Goal: Information Seeking & Learning: Learn about a topic

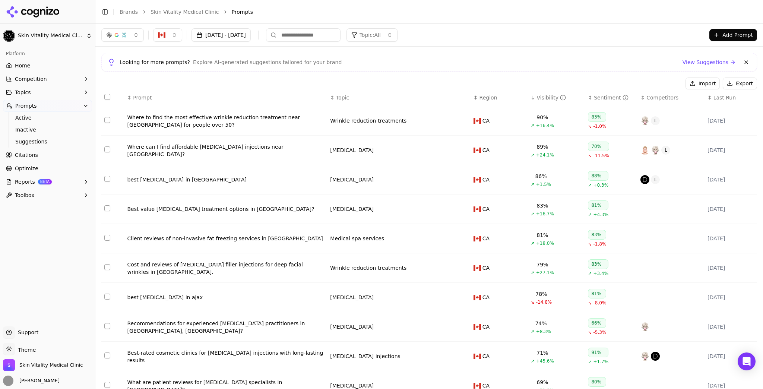
scroll to position [30, 0]
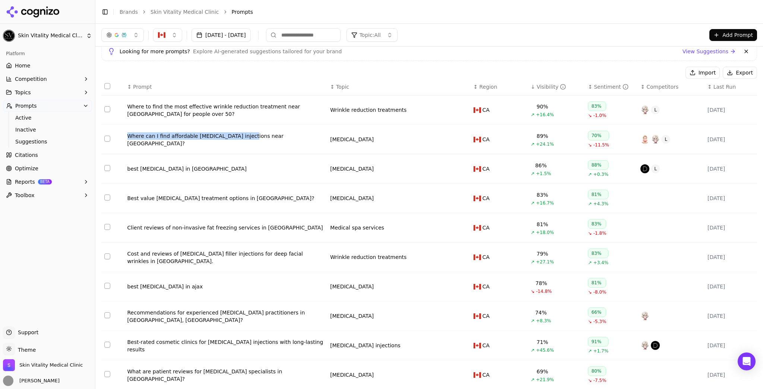
drag, startPoint x: 124, startPoint y: 140, endPoint x: 242, endPoint y: 141, distance: 118.4
click at [242, 141] on td "Where can I find affordable [MEDICAL_DATA] injections near [GEOGRAPHIC_DATA]?" at bounding box center [225, 139] width 203 height 29
copy div "Where can I find affordable [MEDICAL_DATA] injections near"
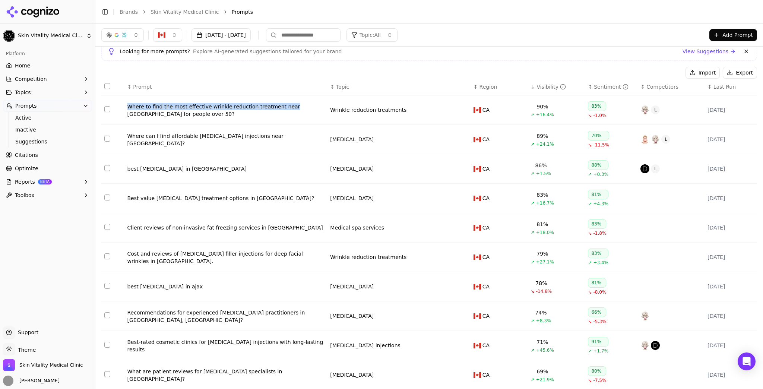
drag, startPoint x: 122, startPoint y: 105, endPoint x: 283, endPoint y: 108, distance: 160.5
click at [283, 108] on tr "Where to find the most effective wrinkle reduction treatment near [GEOGRAPHIC_D…" at bounding box center [428, 109] width 655 height 29
copy tr "Where to find the most effective wrinkle reduction treatment near"
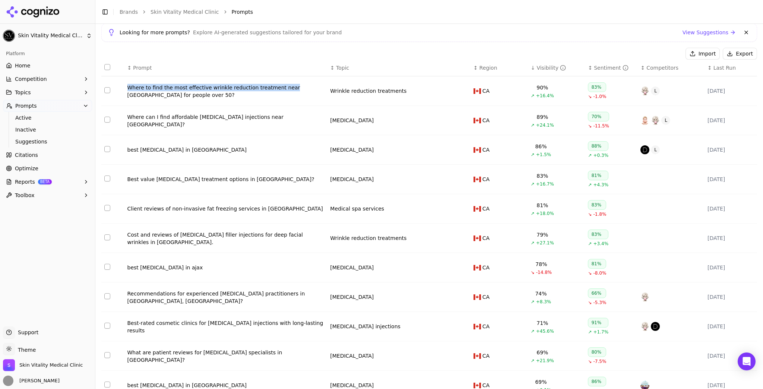
scroll to position [60, 0]
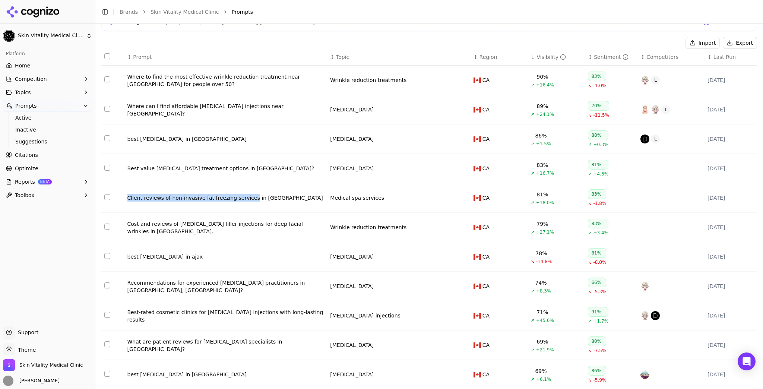
drag, startPoint x: 124, startPoint y: 197, endPoint x: 245, endPoint y: 200, distance: 121.8
click at [245, 200] on td "Client reviews of non-invasive fat freezing services in [GEOGRAPHIC_DATA]" at bounding box center [225, 197] width 203 height 29
copy div "Client reviews of non-invasive fat freezing services"
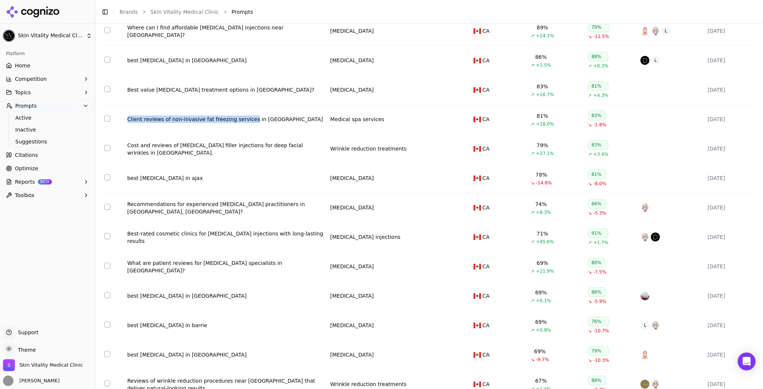
scroll to position [149, 0]
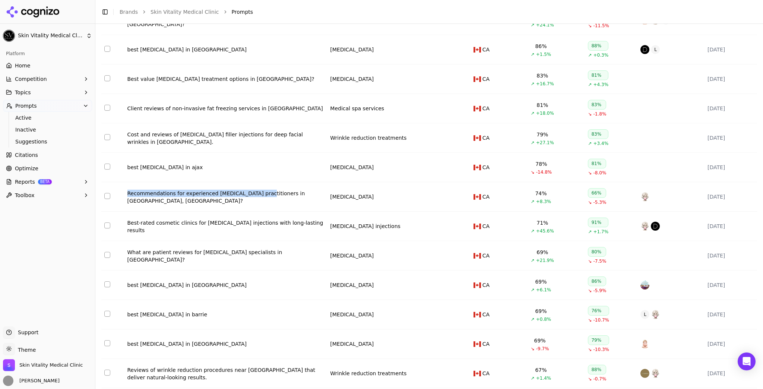
drag, startPoint x: 122, startPoint y: 201, endPoint x: 256, endPoint y: 199, distance: 133.7
click at [256, 199] on tr "Recommendations for experienced [MEDICAL_DATA] practitioners in [GEOGRAPHIC_DAT…" at bounding box center [428, 196] width 655 height 29
copy tr "Recommendations for experienced [MEDICAL_DATA] practitioners"
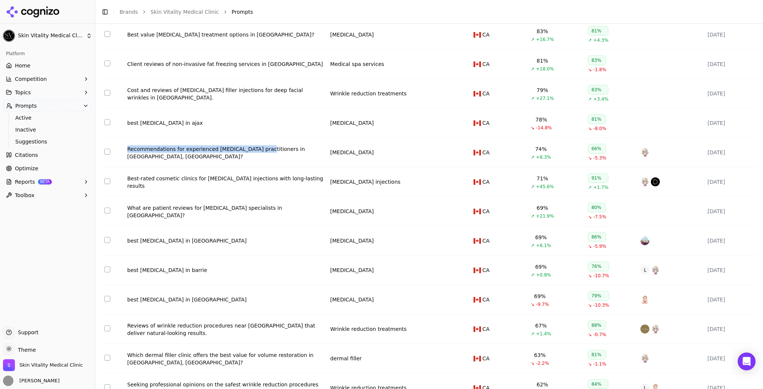
scroll to position [208, 0]
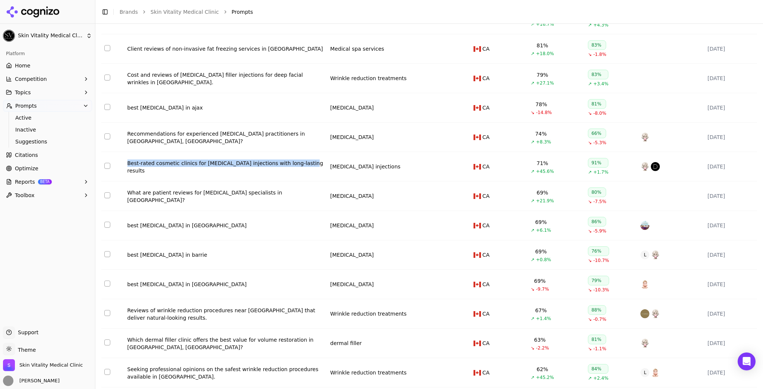
drag, startPoint x: 123, startPoint y: 167, endPoint x: 293, endPoint y: 172, distance: 170.6
click at [293, 172] on tr "Best-rated cosmetic clinics for [MEDICAL_DATA] injections with long-lasting res…" at bounding box center [428, 166] width 655 height 29
copy tr "Best-rated cosmetic clinics for [MEDICAL_DATA] injections with long-lasting res…"
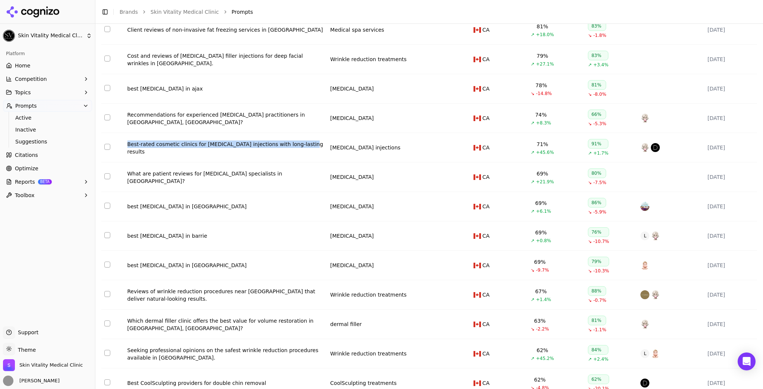
scroll to position [238, 0]
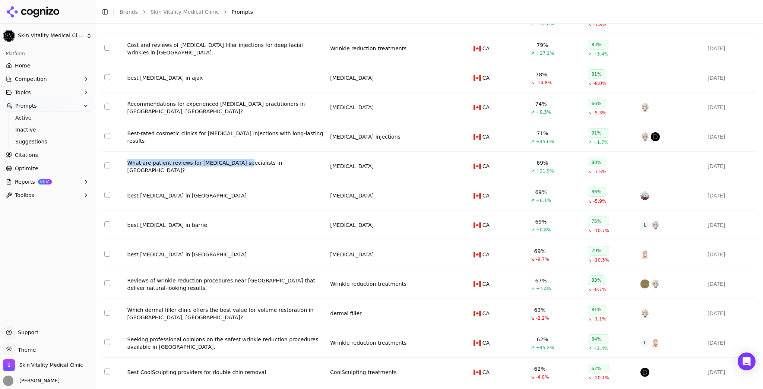
drag, startPoint x: 121, startPoint y: 168, endPoint x: 235, endPoint y: 167, distance: 113.6
click at [235, 167] on tr "What are patient reviews for [MEDICAL_DATA] specialists in [GEOGRAPHIC_DATA]? […" at bounding box center [428, 166] width 655 height 29
copy tr "What are patient reviews for [MEDICAL_DATA] specialists"
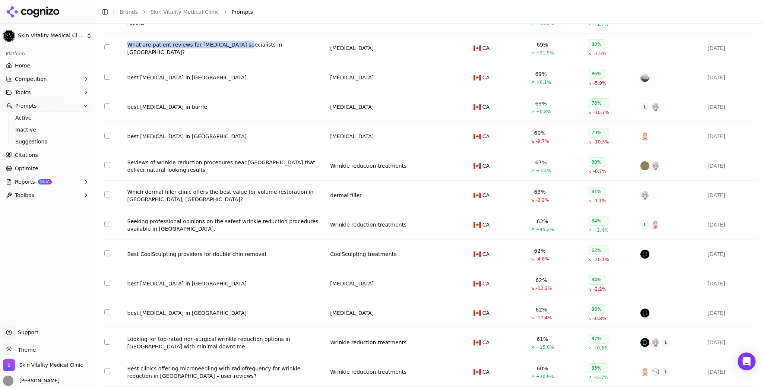
scroll to position [357, 0]
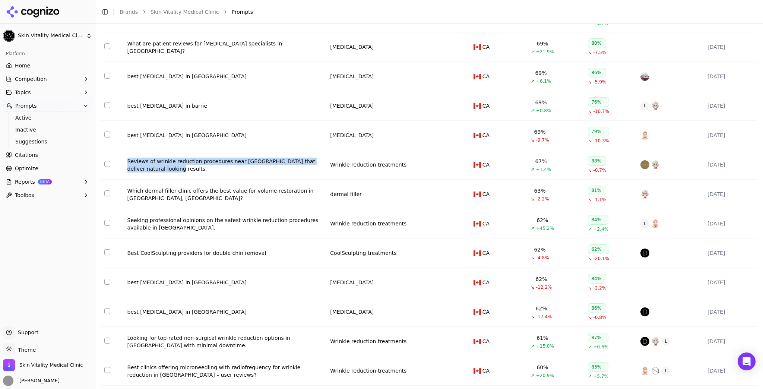
drag, startPoint x: 123, startPoint y: 162, endPoint x: 144, endPoint y: 172, distance: 23.1
click at [144, 172] on tr "Reviews of wrinkle reduction procedures near [GEOGRAPHIC_DATA] that deliver nat…" at bounding box center [428, 164] width 655 height 29
copy tr "Reviews of wrinkle reduction procedures near [GEOGRAPHIC_DATA] that deliver nat…"
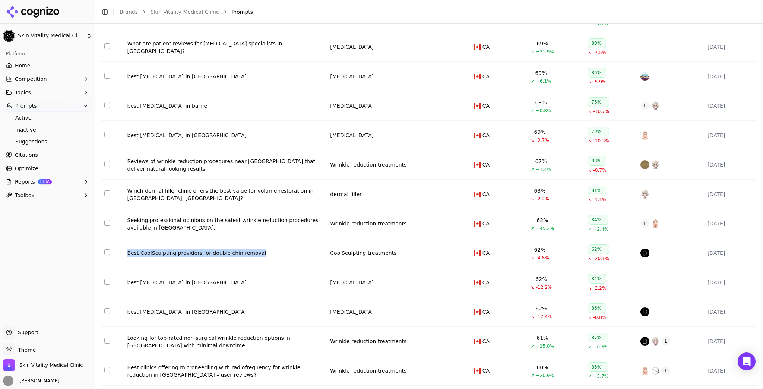
drag, startPoint x: 120, startPoint y: 255, endPoint x: 297, endPoint y: 255, distance: 176.9
click at [297, 255] on tr "Best CoolSculpting providers for double chin removal CoolSculpting treatments C…" at bounding box center [428, 252] width 655 height 29
copy tr "Best CoolSculpting providers for double chin removal"
click at [42, 67] on link "Home" at bounding box center [47, 66] width 89 height 12
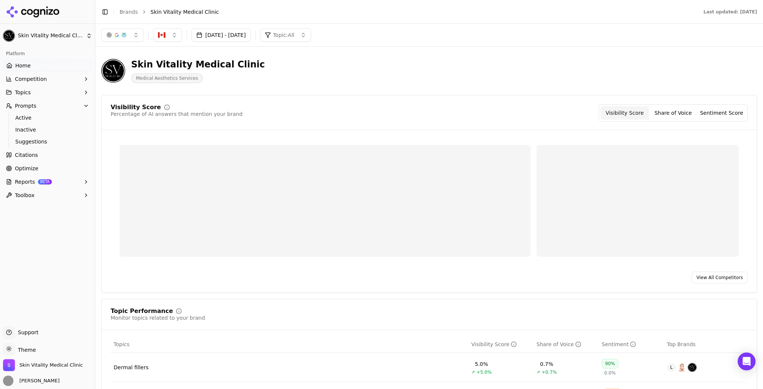
click at [251, 36] on button "[DATE] - [DATE]" at bounding box center [220, 34] width 59 height 13
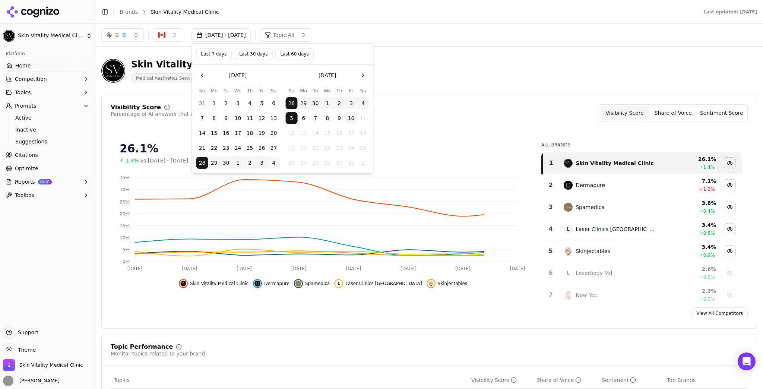
click at [210, 57] on button "Last 7 days" at bounding box center [213, 54] width 35 height 12
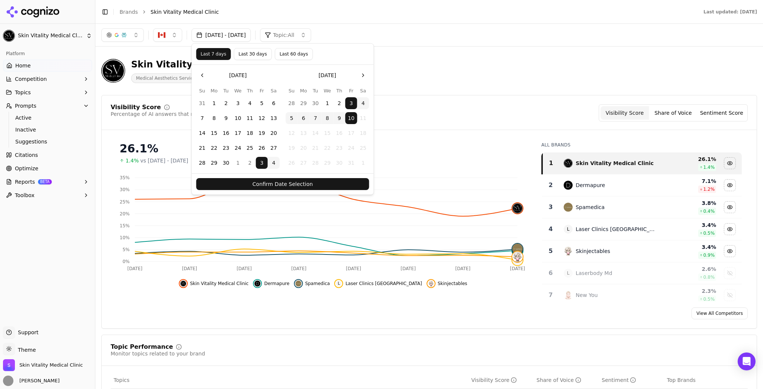
click at [271, 181] on button "Confirm Date Selection" at bounding box center [282, 184] width 173 height 12
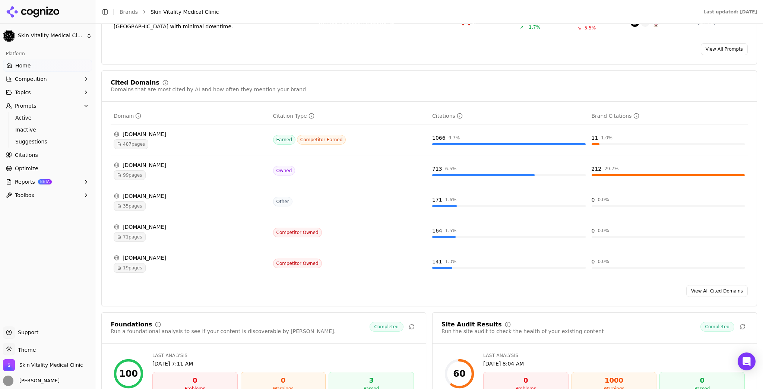
scroll to position [745, 0]
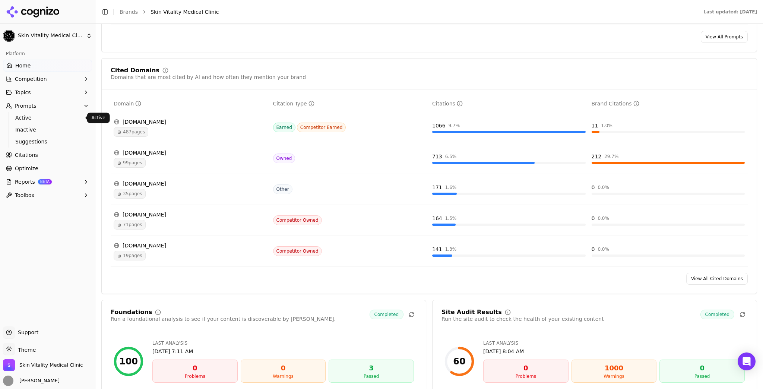
click at [38, 115] on span "Active" at bounding box center [47, 117] width 65 height 7
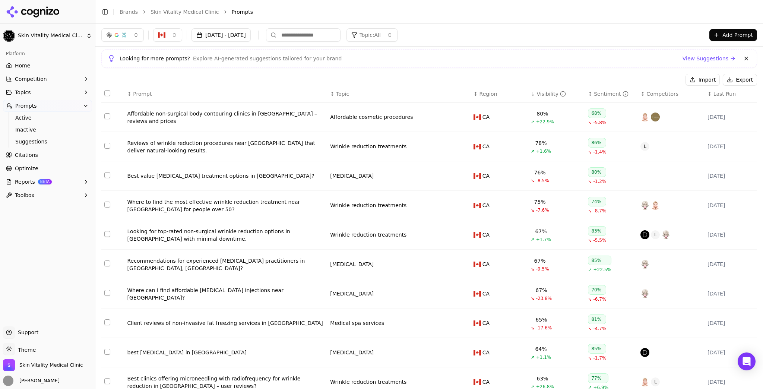
scroll to position [30, 0]
